Goal: Information Seeking & Learning: Learn about a topic

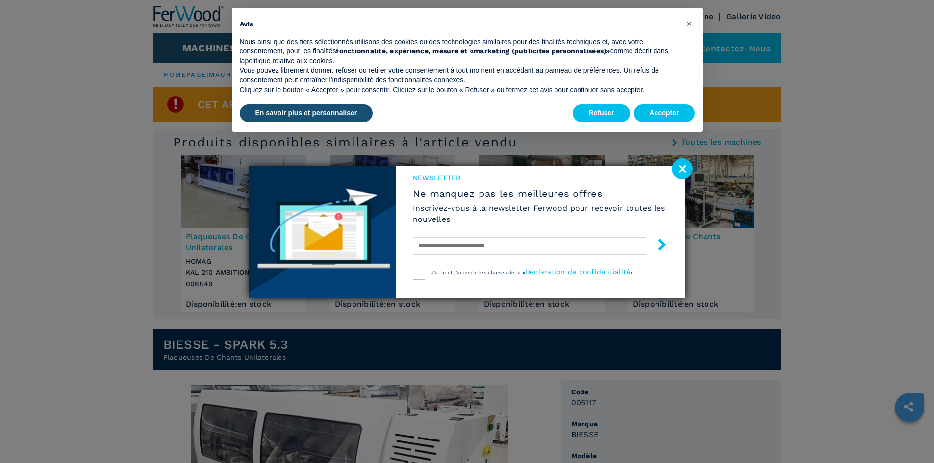
click at [681, 172] on image at bounding box center [682, 168] width 21 height 21
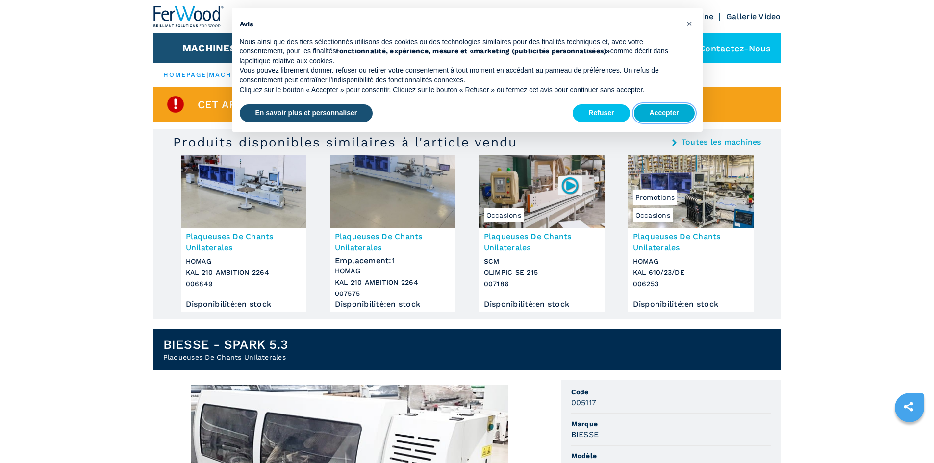
click at [678, 111] on button "Accepter" at bounding box center [664, 113] width 61 height 18
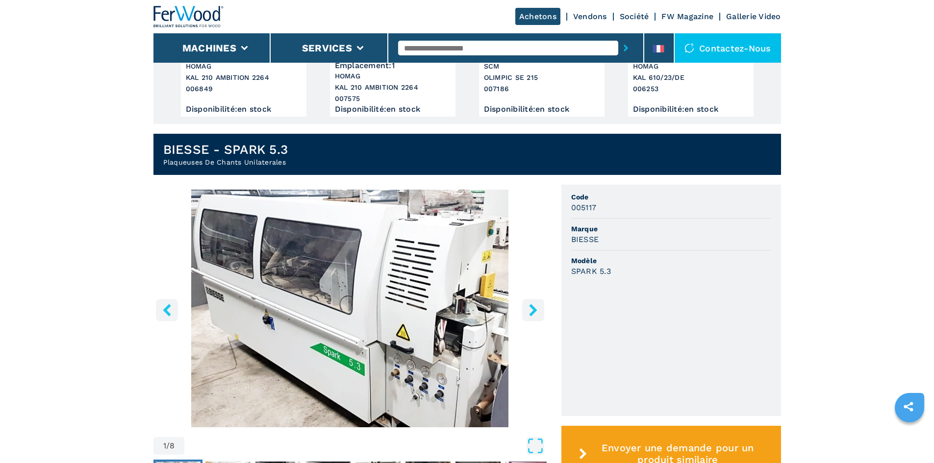
scroll to position [294, 0]
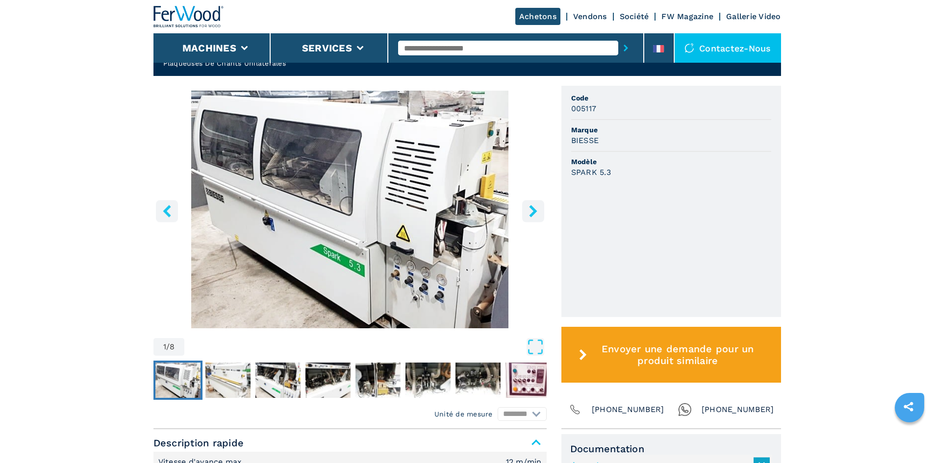
click at [851, 298] on main "HOMEPAGE | machines | plaqueuses de chant | plaqueuses de chants unilaterales |…" at bounding box center [467, 444] width 934 height 1477
click at [529, 215] on icon "right-button" at bounding box center [533, 211] width 12 height 12
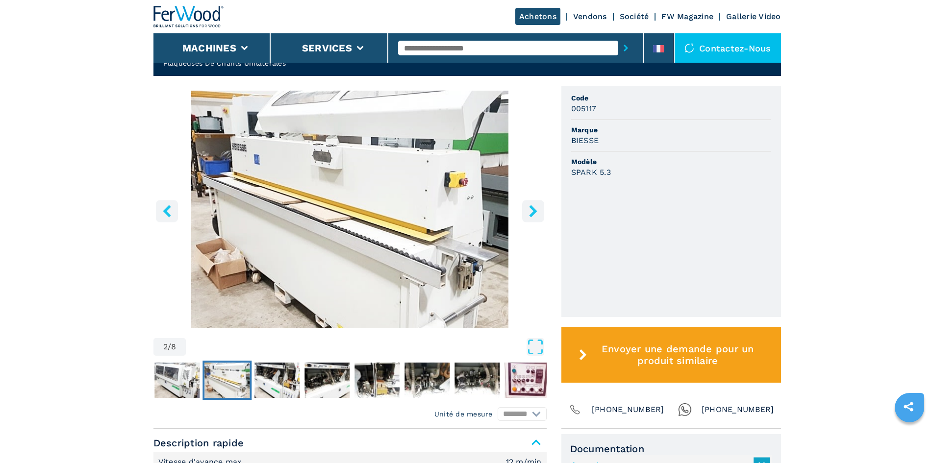
click at [529, 215] on icon "right-button" at bounding box center [533, 211] width 12 height 12
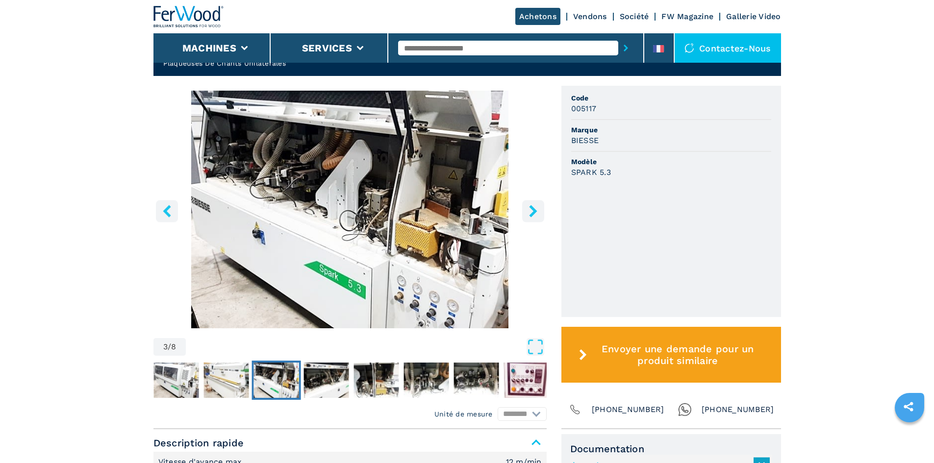
click at [529, 215] on icon "right-button" at bounding box center [533, 211] width 12 height 12
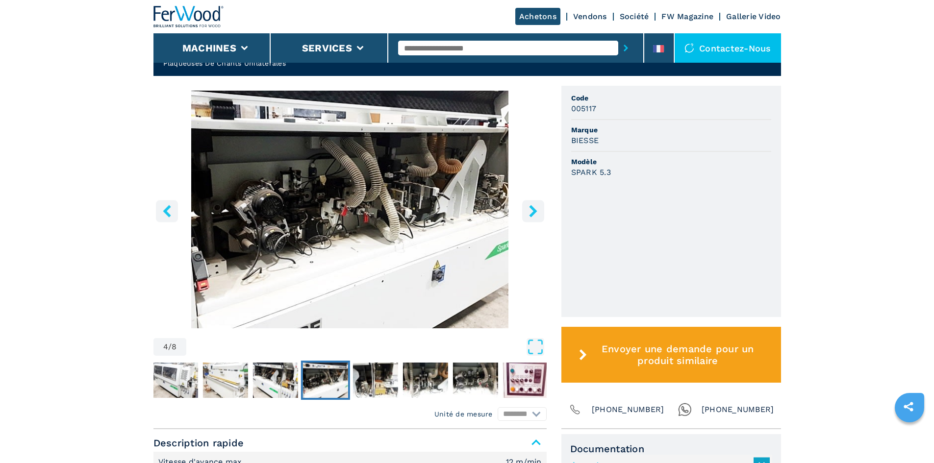
click at [847, 271] on main "HOMEPAGE | machines | plaqueuses de chant | plaqueuses de chants unilaterales |…" at bounding box center [467, 444] width 934 height 1477
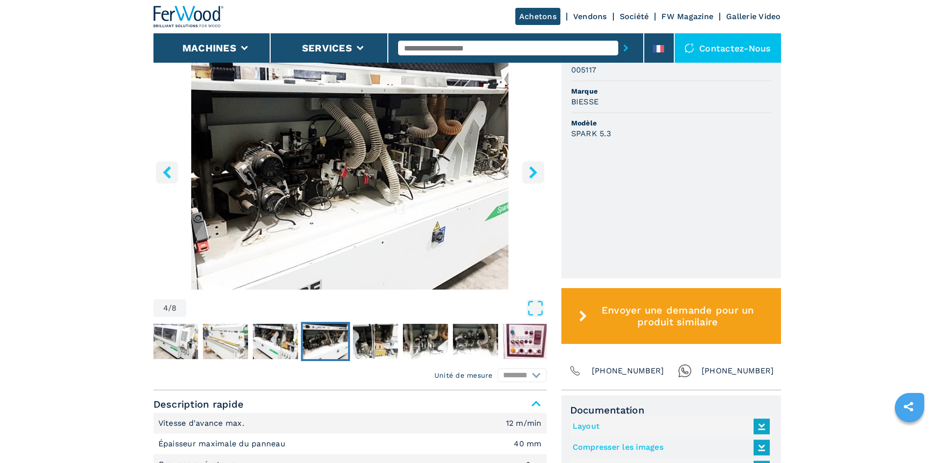
scroll to position [441, 0]
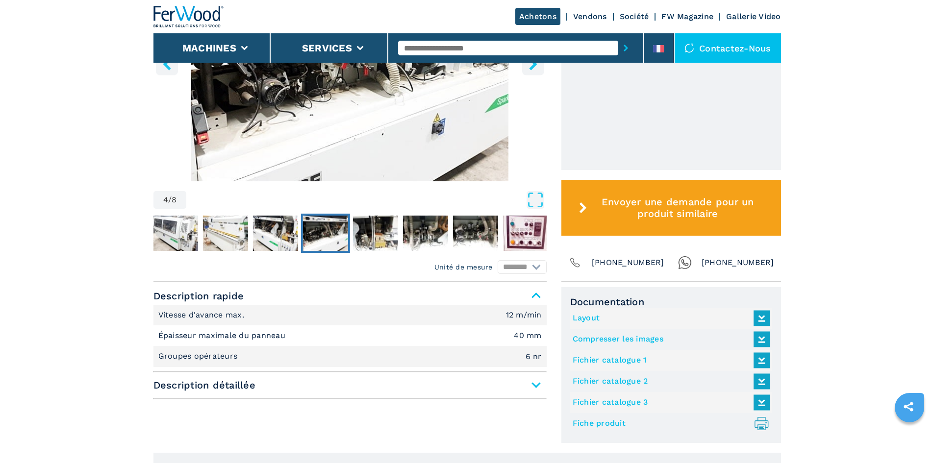
click at [841, 248] on main "HOMEPAGE | machines | plaqueuses de chant | plaqueuses de chants unilaterales |…" at bounding box center [467, 297] width 934 height 1477
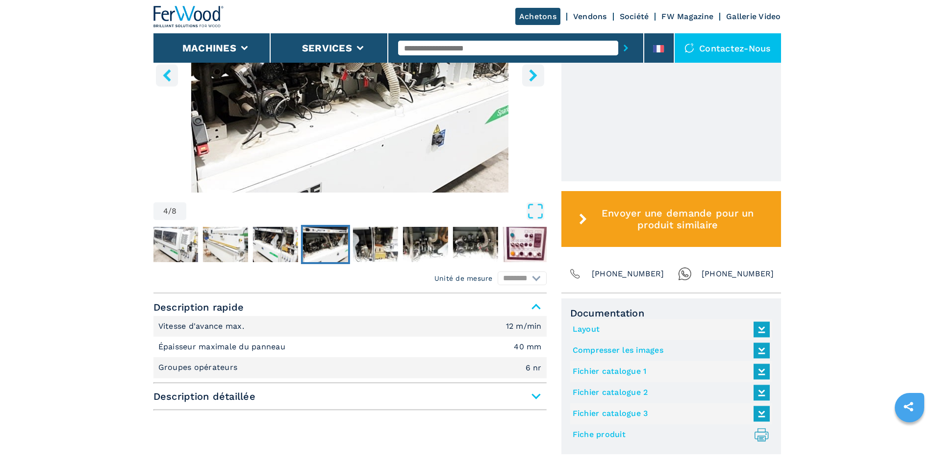
scroll to position [490, 0]
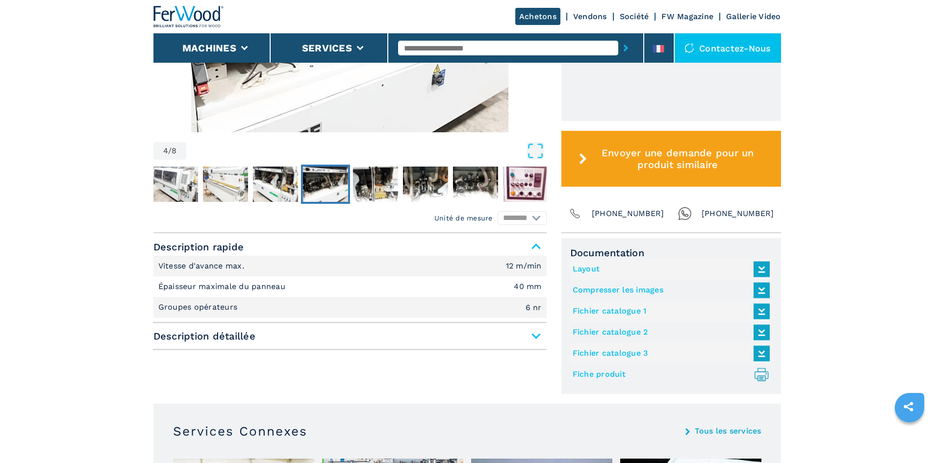
click at [594, 270] on link "Layout" at bounding box center [669, 269] width 192 height 16
click at [611, 374] on link "Fiche produit .prefix__st0{stroke-linecap:round;stroke-linejoin:round}.prefix__…" at bounding box center [669, 375] width 192 height 16
